Goal: Task Accomplishment & Management: Use online tool/utility

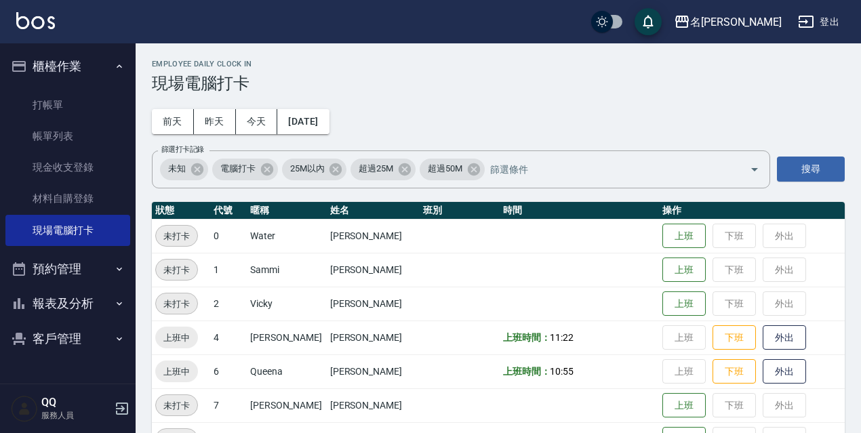
scroll to position [277, 0]
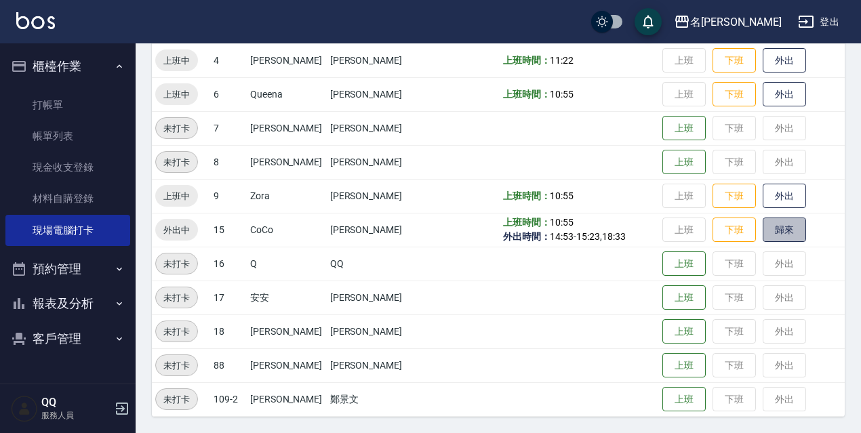
click at [783, 237] on button "歸來" at bounding box center [784, 230] width 43 height 25
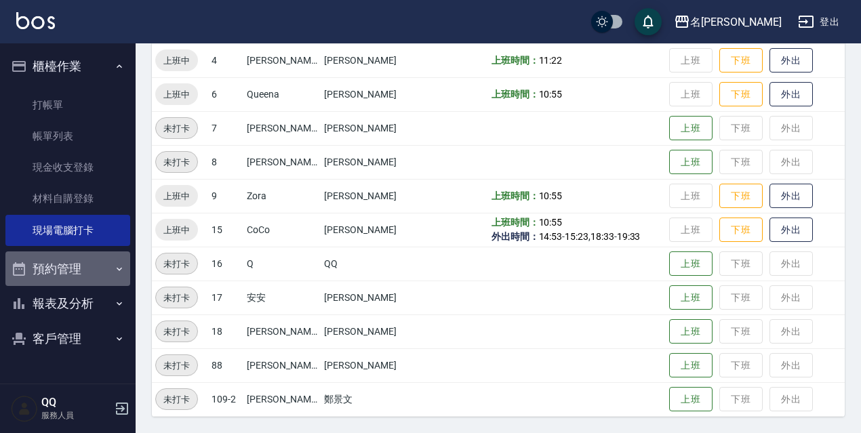
click at [67, 266] on button "預約管理" at bounding box center [67, 268] width 125 height 35
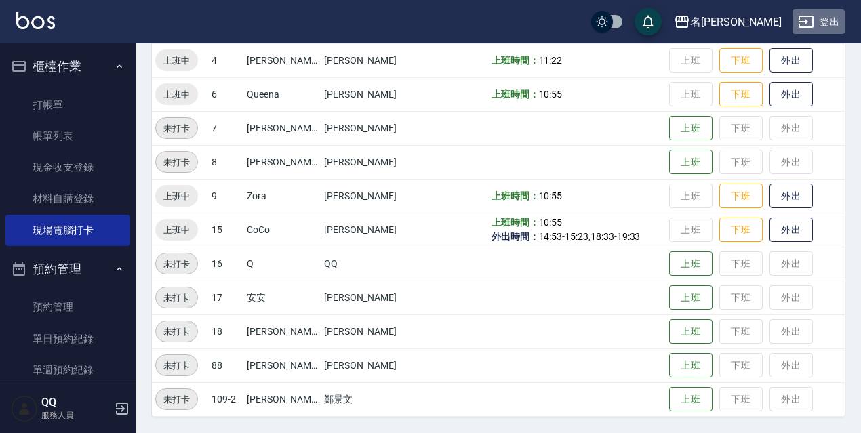
click at [803, 18] on icon "button" at bounding box center [806, 22] width 16 height 16
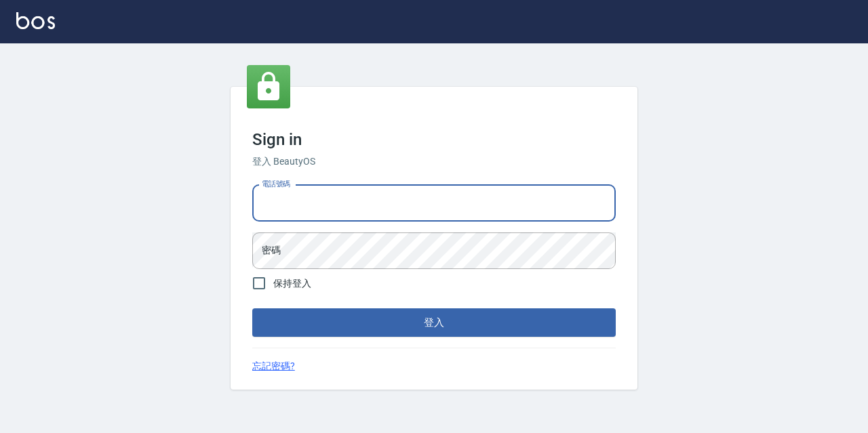
click at [447, 201] on input "電話號碼" at bounding box center [433, 203] width 363 height 37
type input "0967388409"
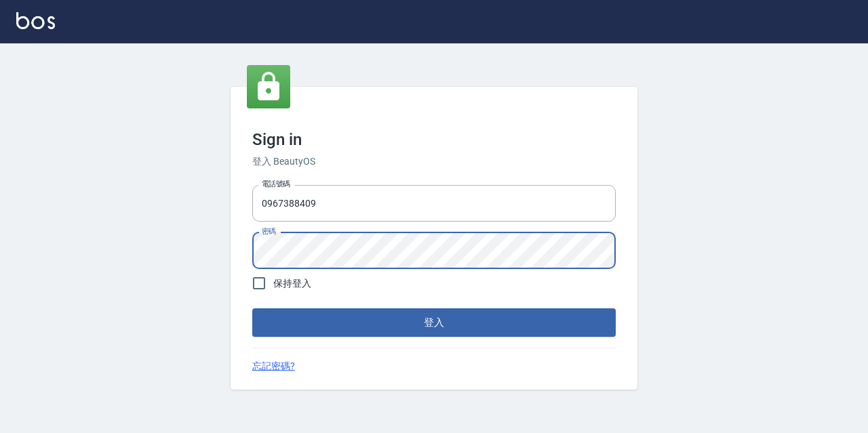
click at [252, 308] on button "登入" at bounding box center [433, 322] width 363 height 28
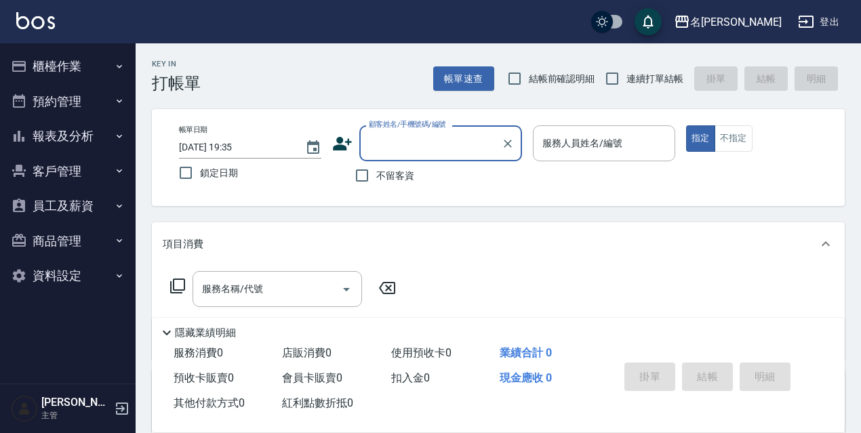
click at [96, 142] on button "報表及分析" at bounding box center [67, 136] width 125 height 35
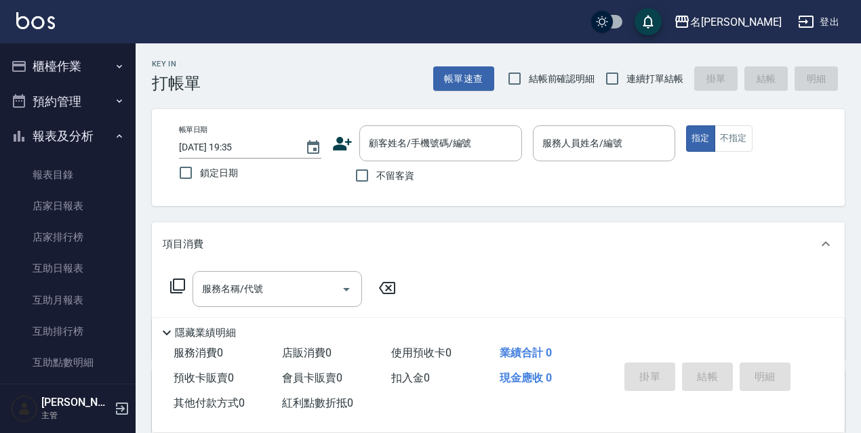
click at [90, 136] on button "報表及分析" at bounding box center [67, 136] width 125 height 35
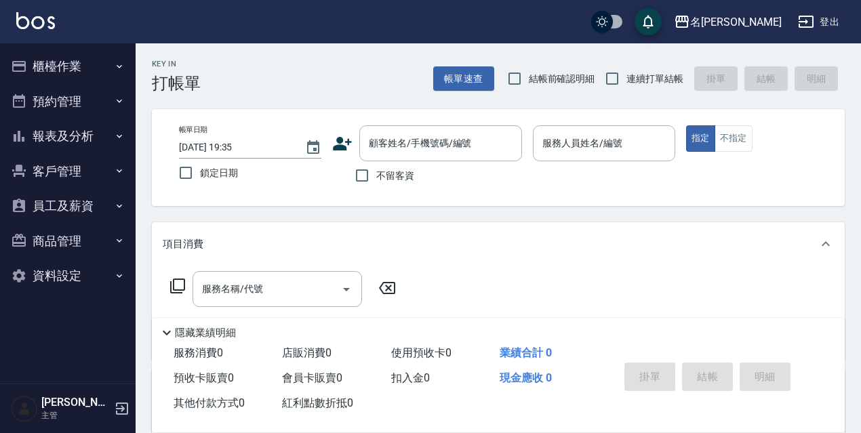
click at [85, 176] on button "客戶管理" at bounding box center [67, 171] width 125 height 35
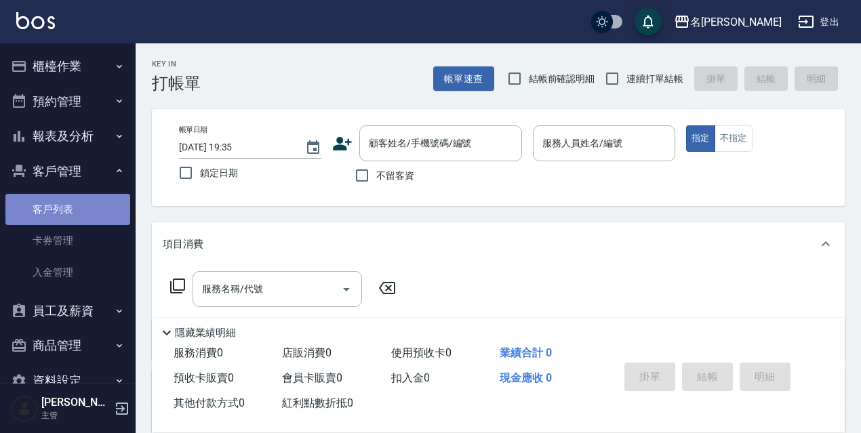
click at [75, 214] on link "客戶列表" at bounding box center [67, 209] width 125 height 31
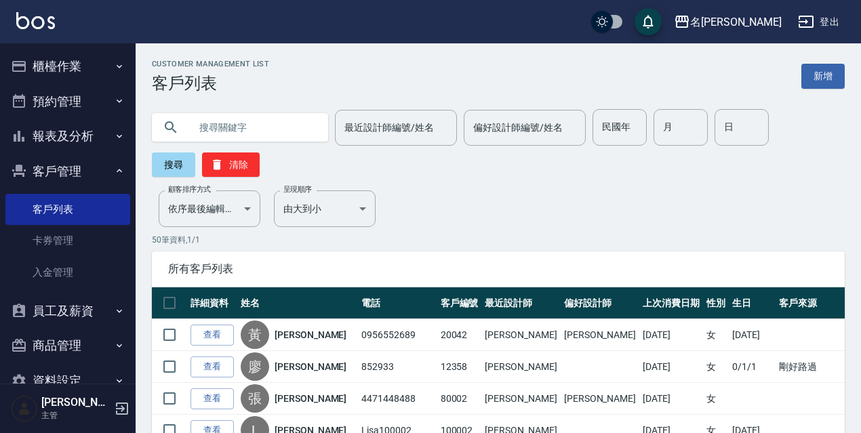
click at [282, 125] on input "text" at bounding box center [253, 127] width 127 height 37
click at [276, 125] on input "text" at bounding box center [253, 127] width 127 height 37
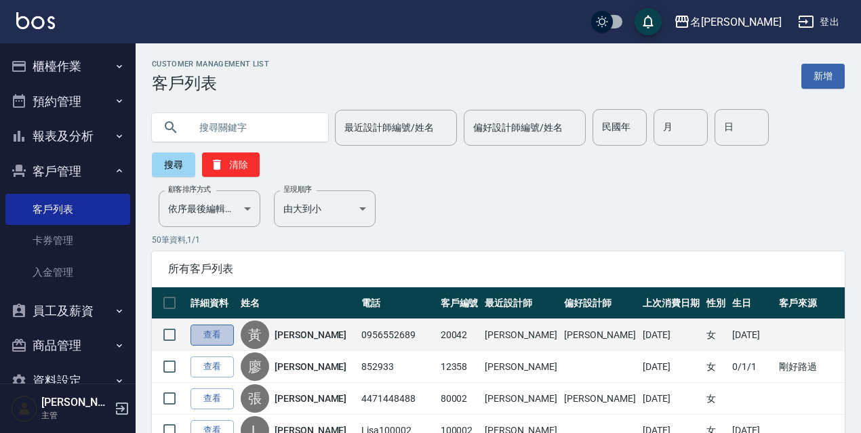
click at [213, 334] on link "查看" at bounding box center [211, 335] width 43 height 21
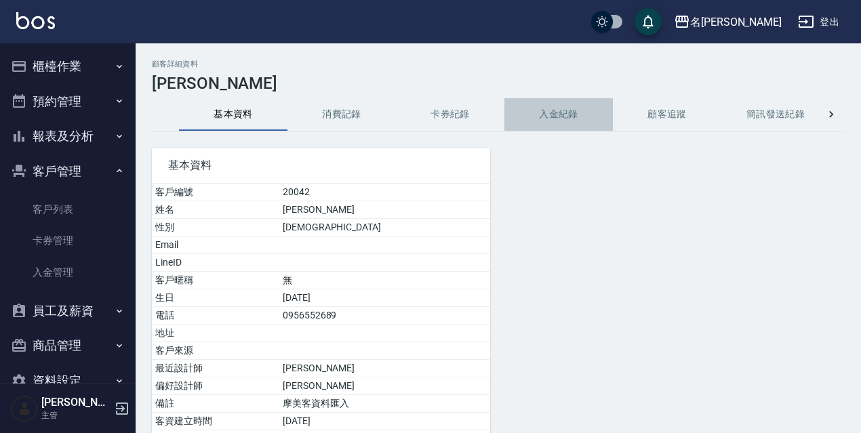
click at [576, 109] on button "入金紀錄" at bounding box center [558, 114] width 108 height 33
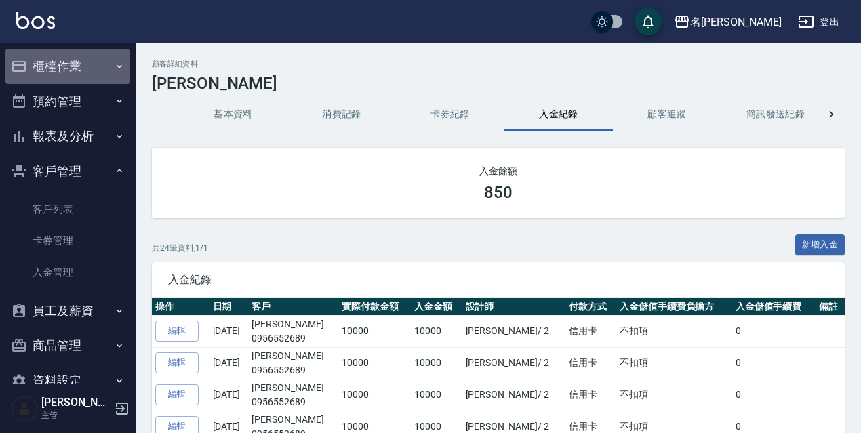
click at [88, 64] on button "櫃檯作業" at bounding box center [67, 66] width 125 height 35
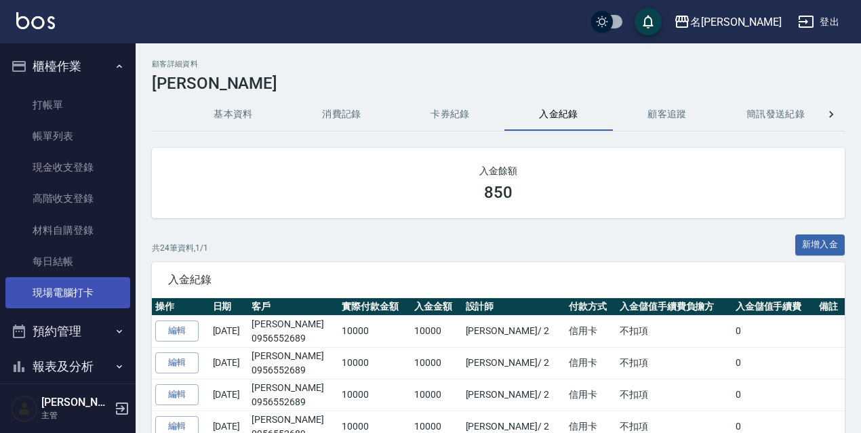
click at [53, 290] on link "現場電腦打卡" at bounding box center [67, 292] width 125 height 31
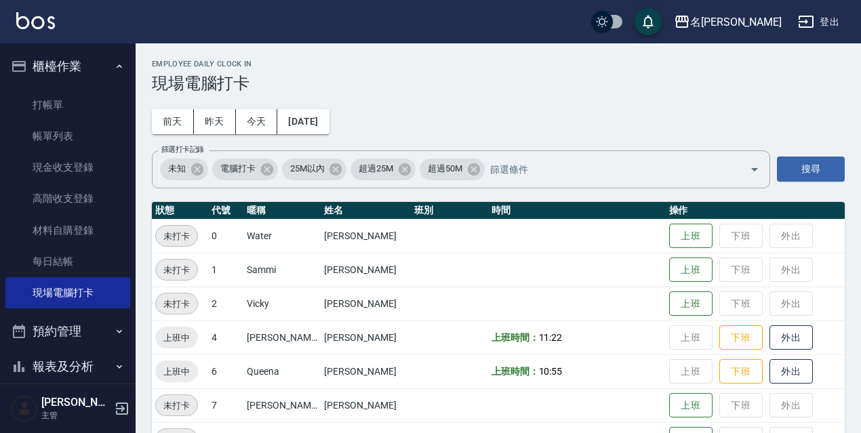
scroll to position [203, 0]
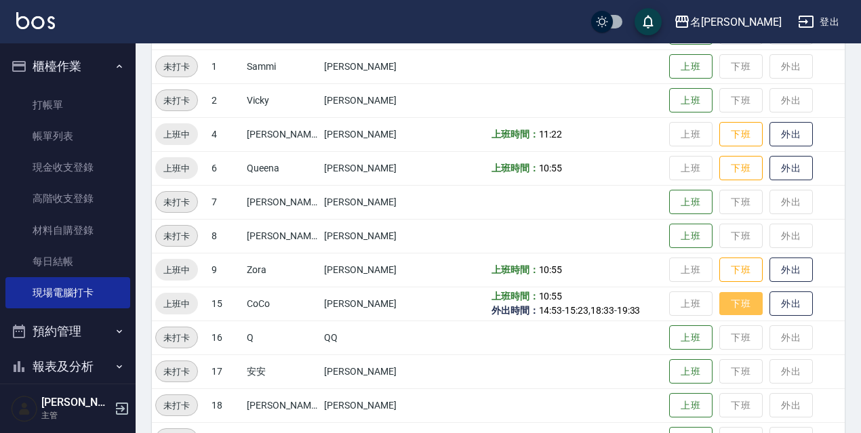
click at [736, 308] on button "下班" at bounding box center [740, 304] width 43 height 24
drag, startPoint x: 739, startPoint y: 279, endPoint x: 735, endPoint y: 289, distance: 11.4
click at [740, 279] on button "下班" at bounding box center [740, 270] width 43 height 25
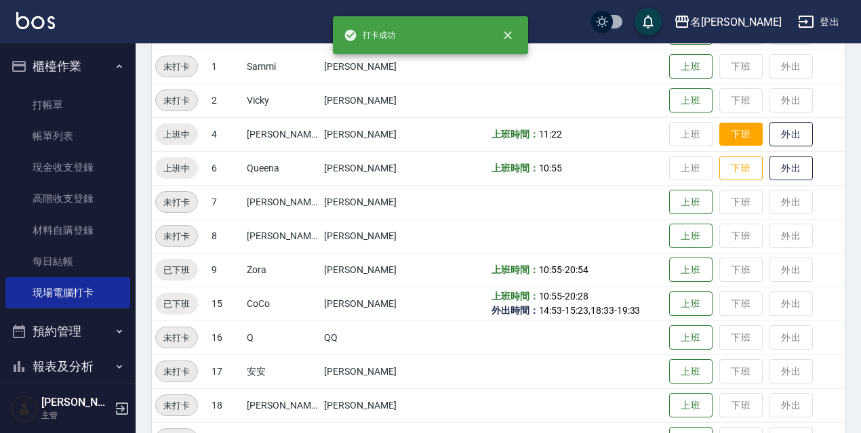
click at [719, 127] on button "下班" at bounding box center [740, 135] width 43 height 24
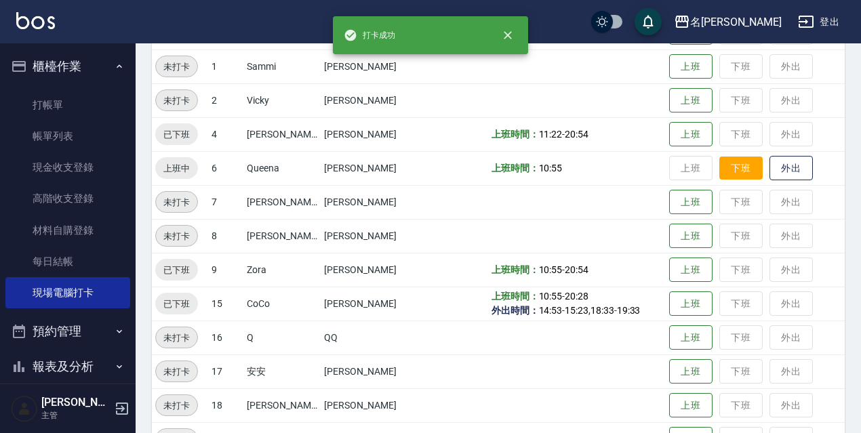
click at [723, 168] on button "下班" at bounding box center [740, 169] width 43 height 24
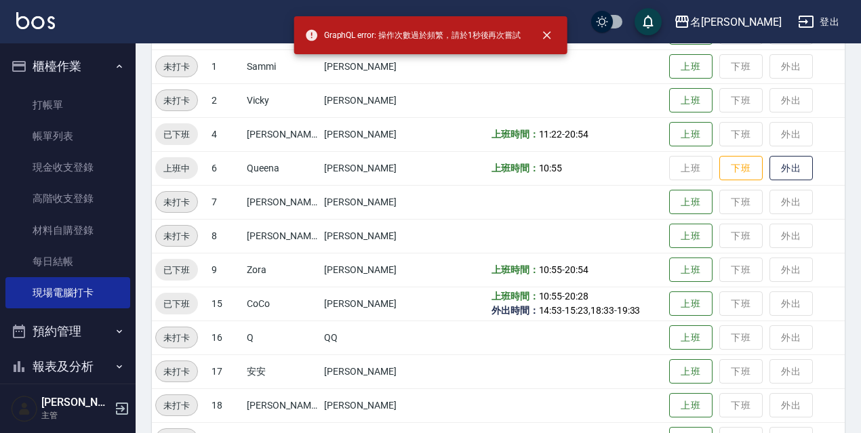
scroll to position [136, 0]
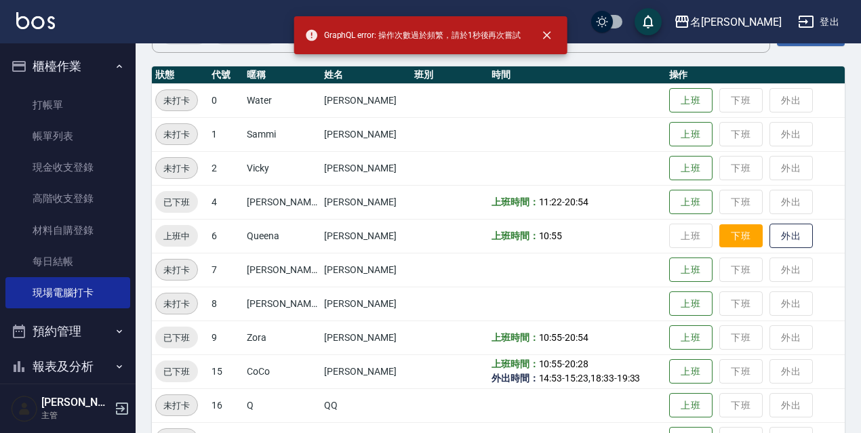
click at [734, 238] on button "下班" at bounding box center [740, 236] width 43 height 24
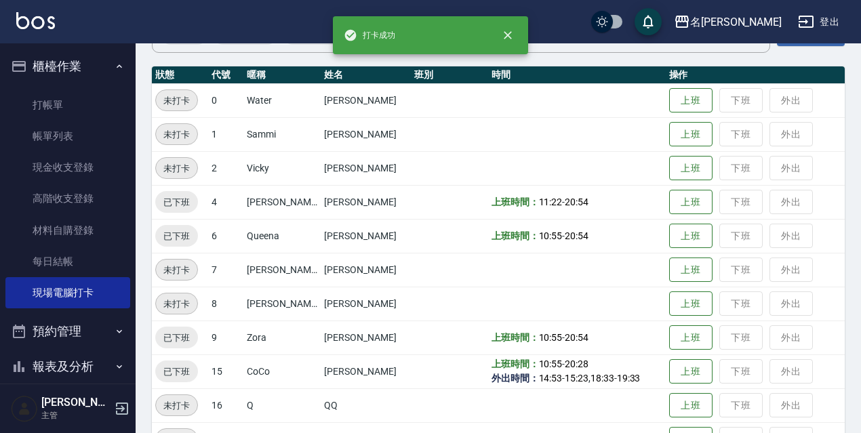
click at [811, 16] on icon "button" at bounding box center [806, 22] width 15 height 12
